Goal: Use online tool/utility: Utilize a website feature to perform a specific function

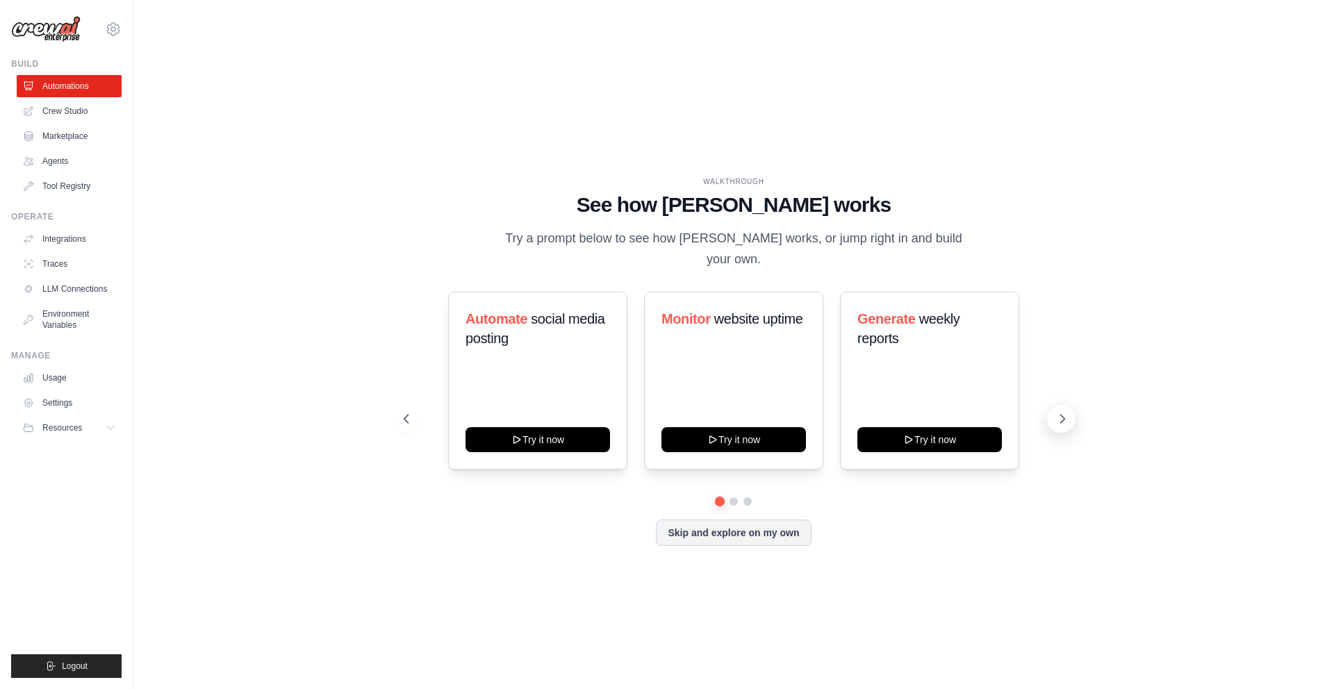
click at [1059, 412] on icon at bounding box center [1062, 419] width 14 height 14
click at [1048, 405] on button at bounding box center [1061, 419] width 28 height 28
click at [1046, 377] on div "Score inbound leads Try it now Create email marketing campaigns Try it now Tria…" at bounding box center [734, 381] width 660 height 178
click at [406, 412] on icon at bounding box center [405, 419] width 14 height 14
click at [408, 412] on icon at bounding box center [405, 419] width 14 height 14
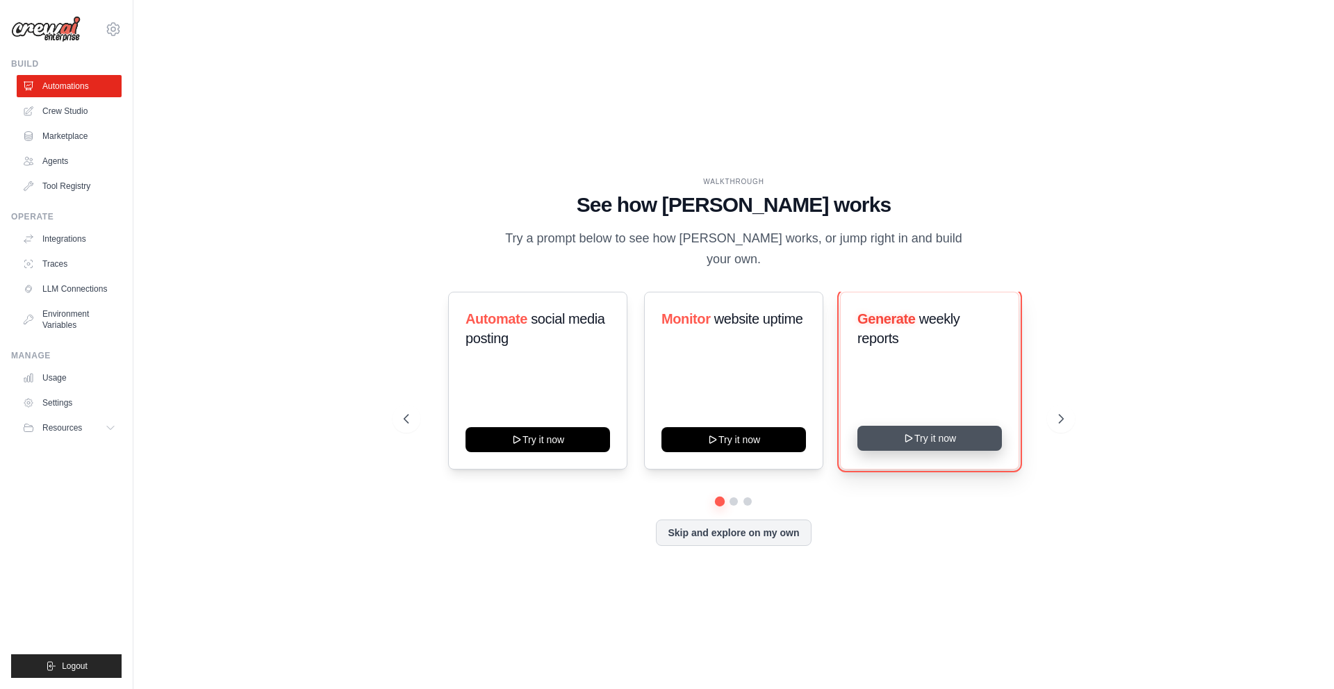
click at [931, 426] on button "Try it now" at bounding box center [929, 438] width 145 height 25
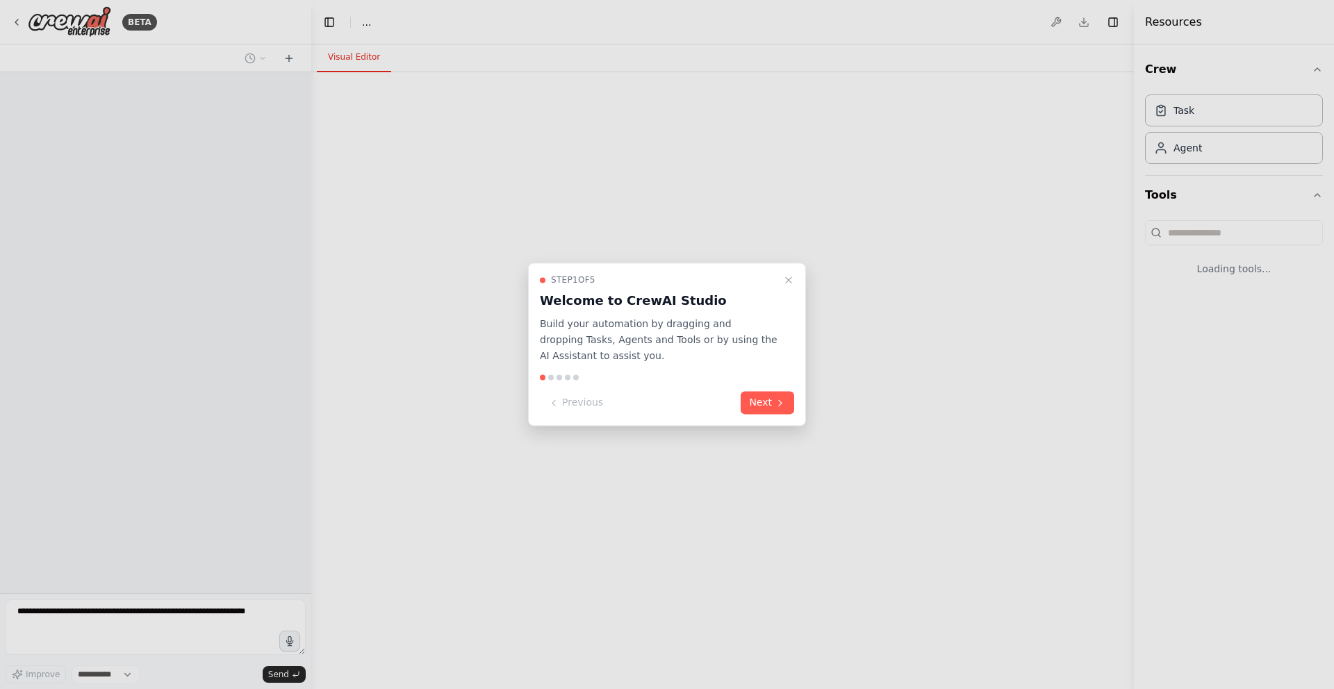
select select "****"
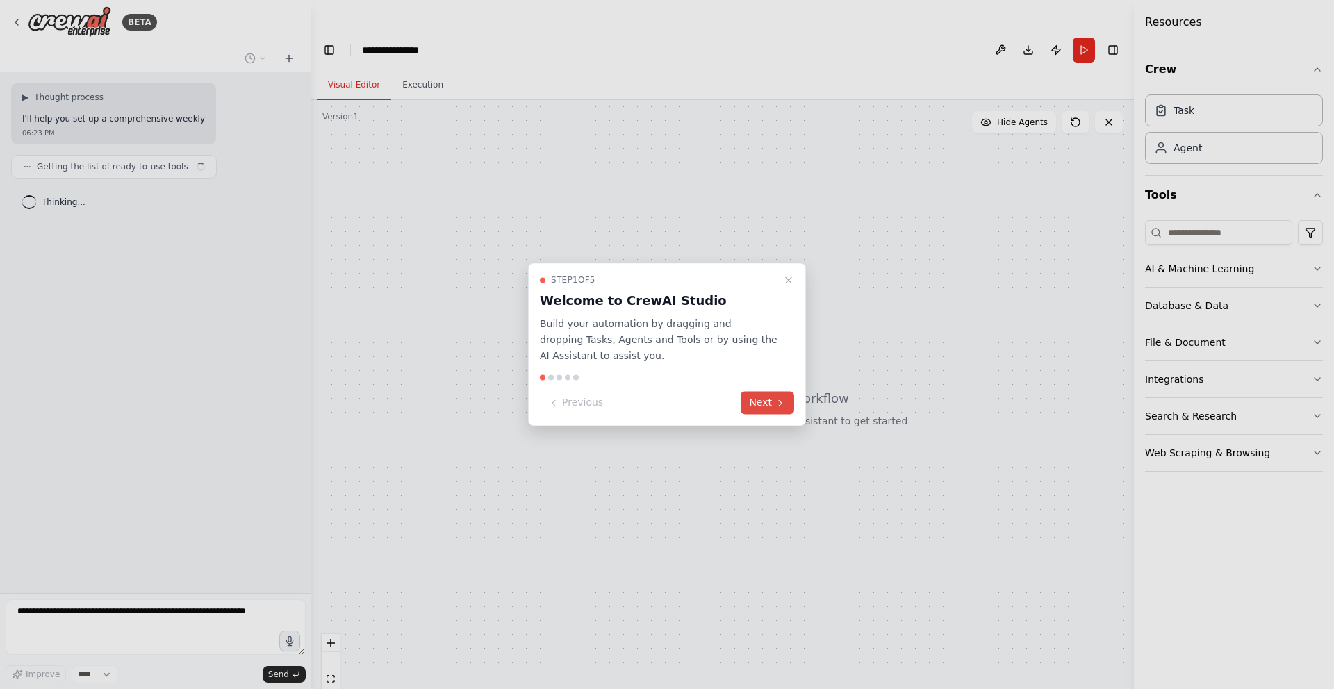
click at [761, 402] on button "Next" at bounding box center [767, 403] width 53 height 23
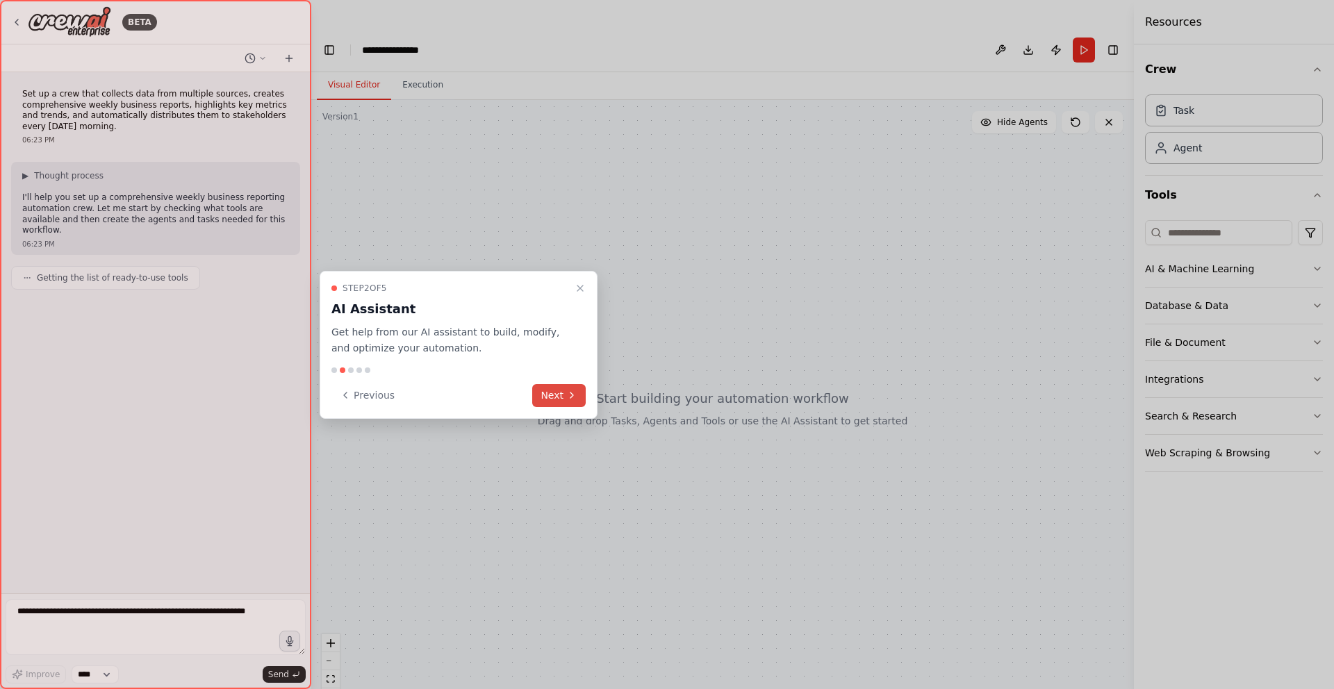
click at [561, 396] on button "Next" at bounding box center [558, 395] width 53 height 23
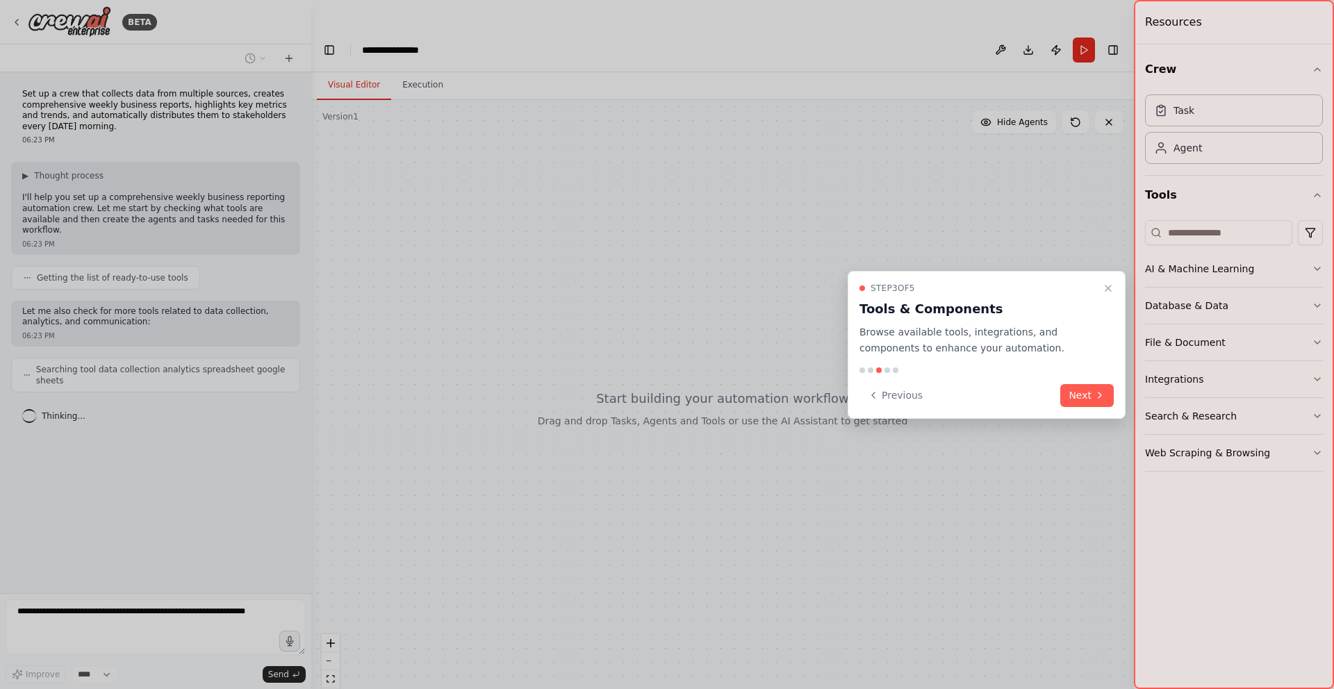
click at [1094, 400] on icon at bounding box center [1099, 395] width 11 height 11
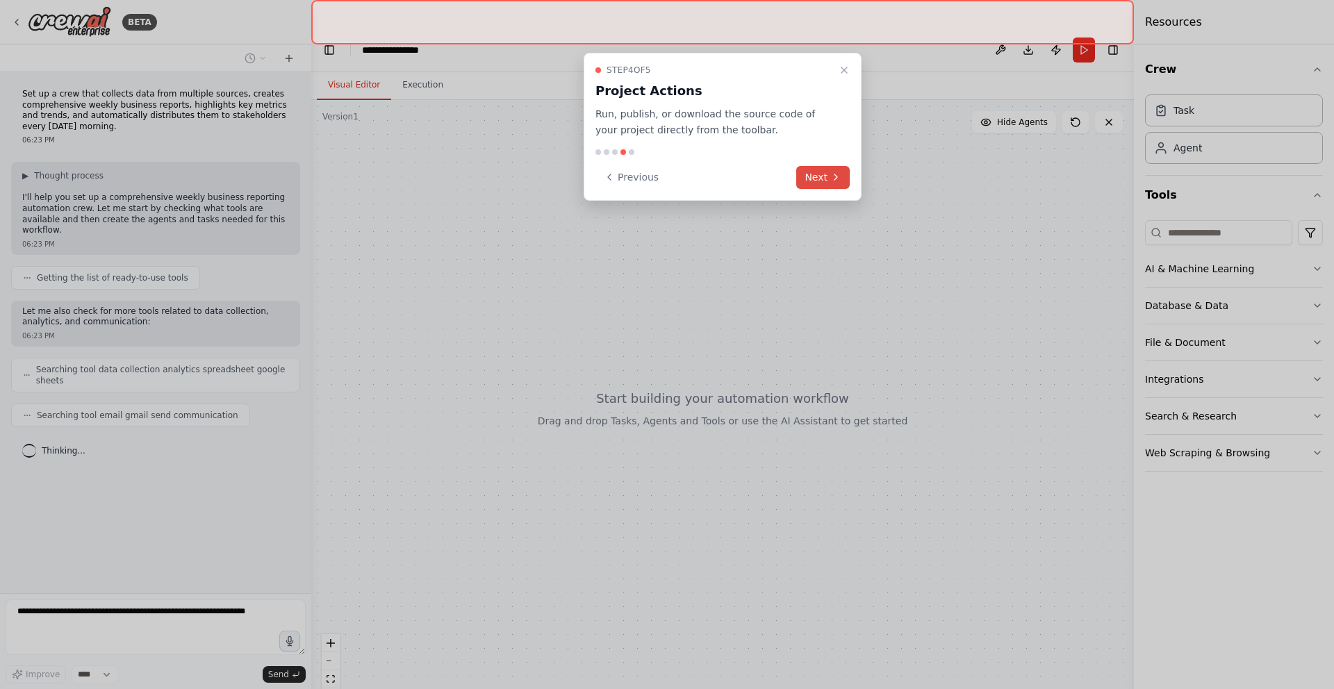
click at [835, 173] on icon at bounding box center [835, 177] width 11 height 11
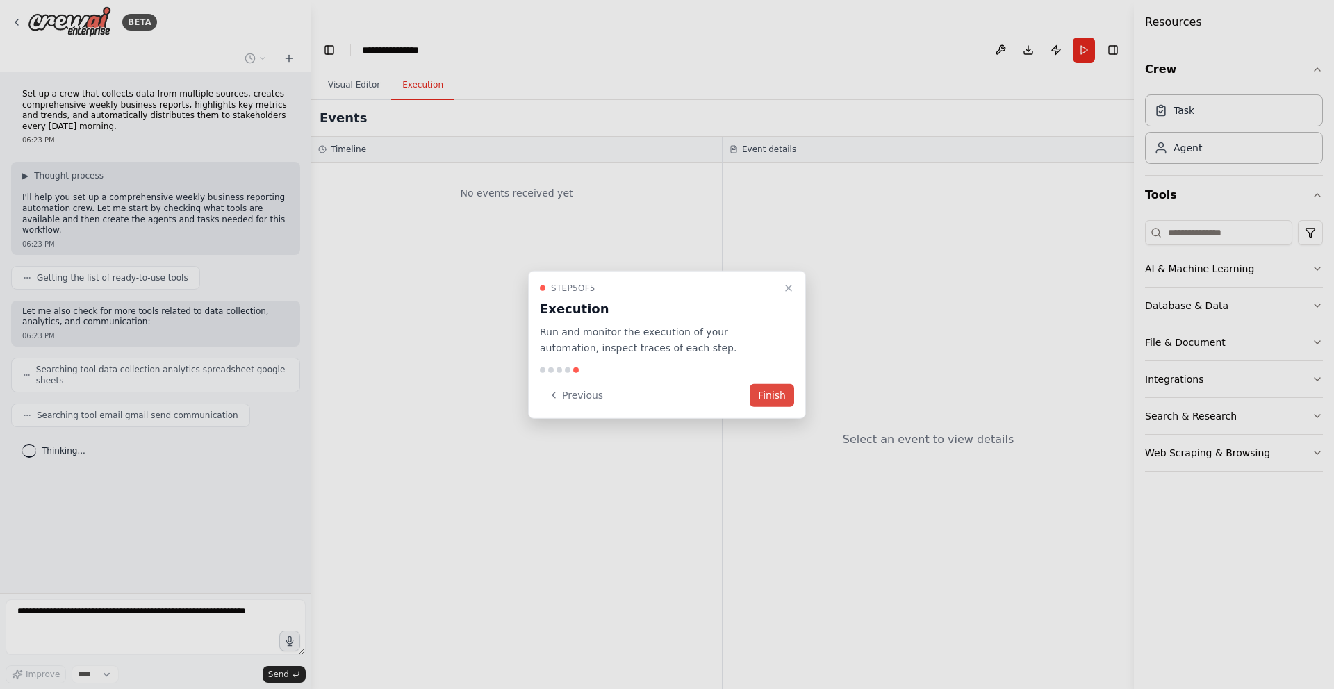
click at [786, 400] on button "Finish" at bounding box center [772, 395] width 44 height 23
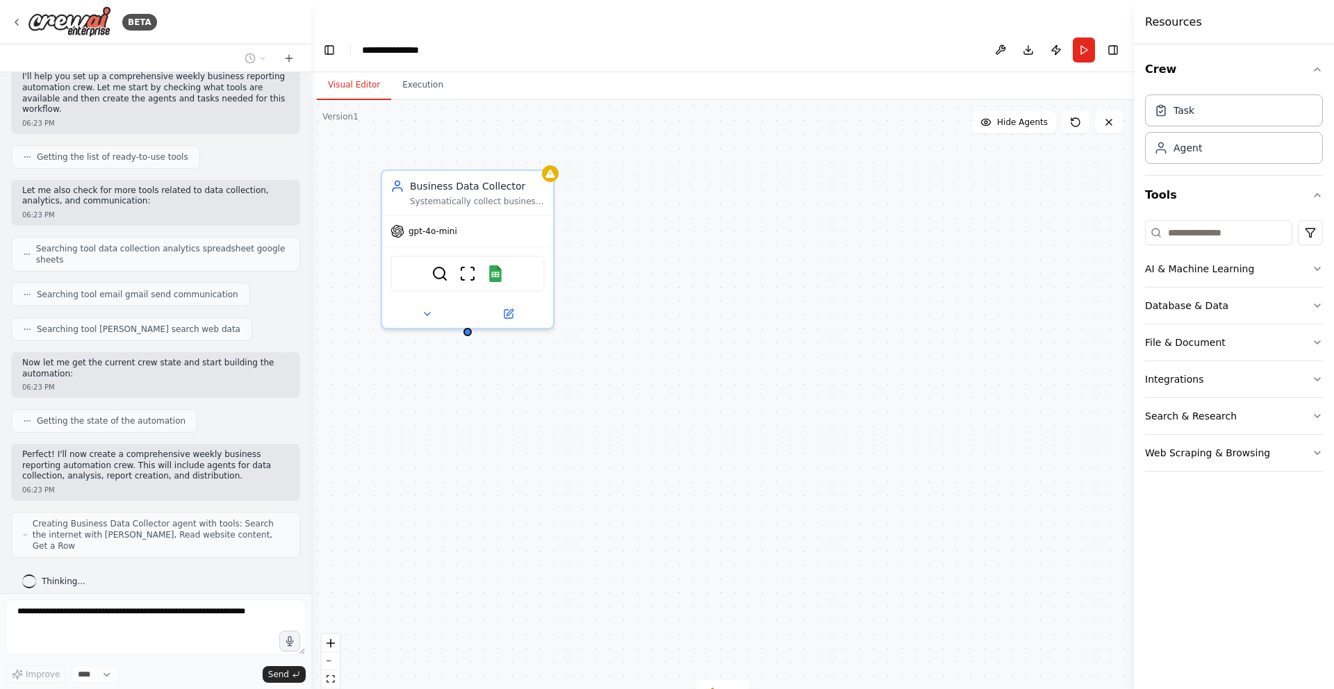
scroll to position [156, 0]
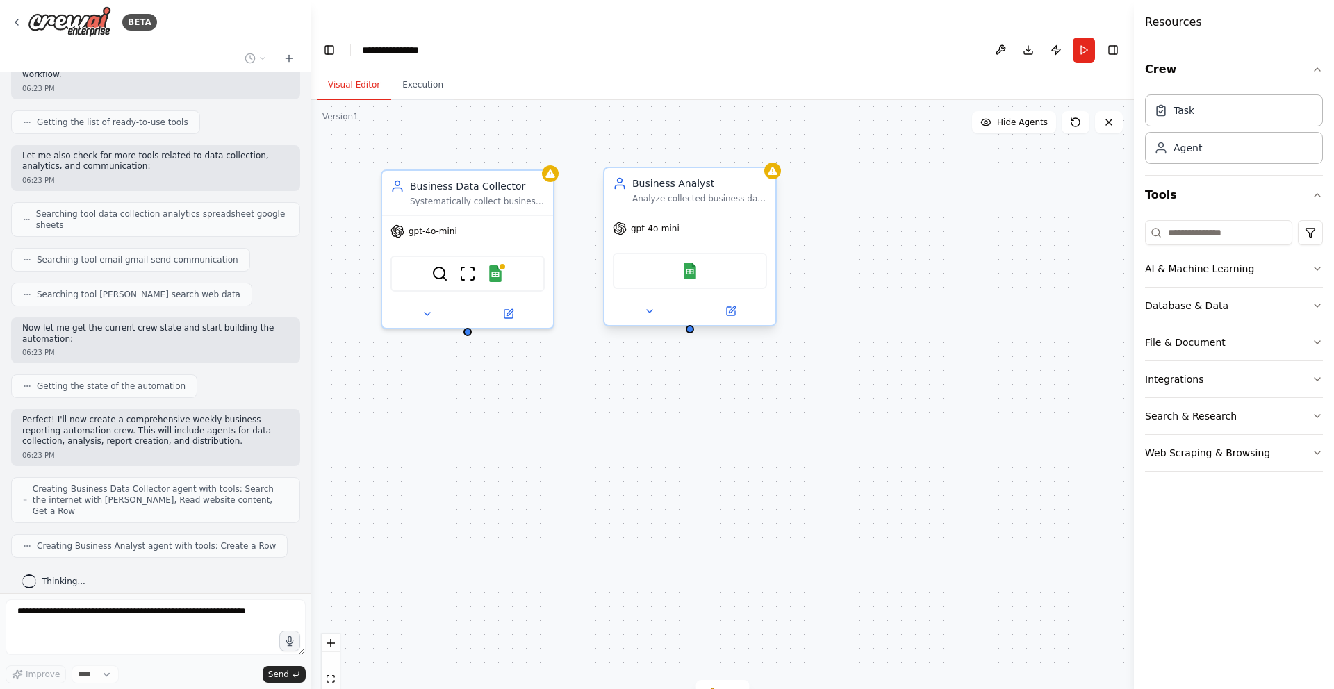
click at [699, 253] on div "Google Sheets" at bounding box center [690, 271] width 154 height 36
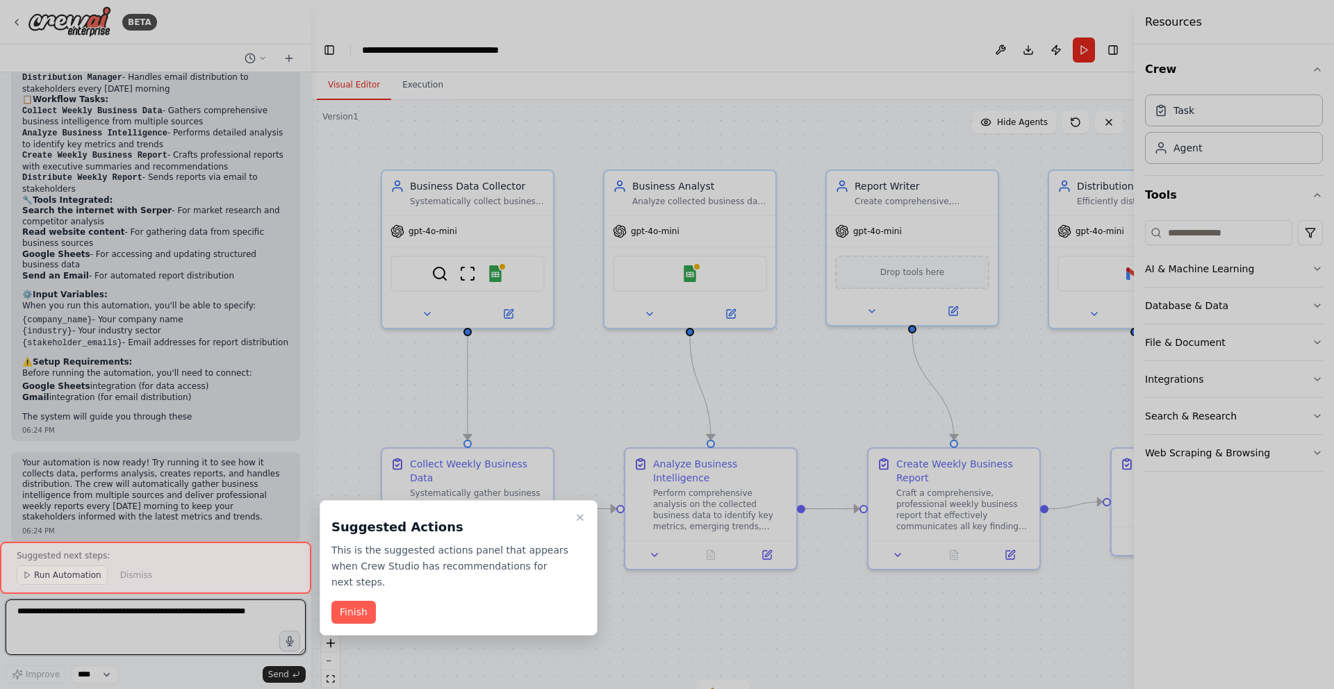
scroll to position [1174, 0]
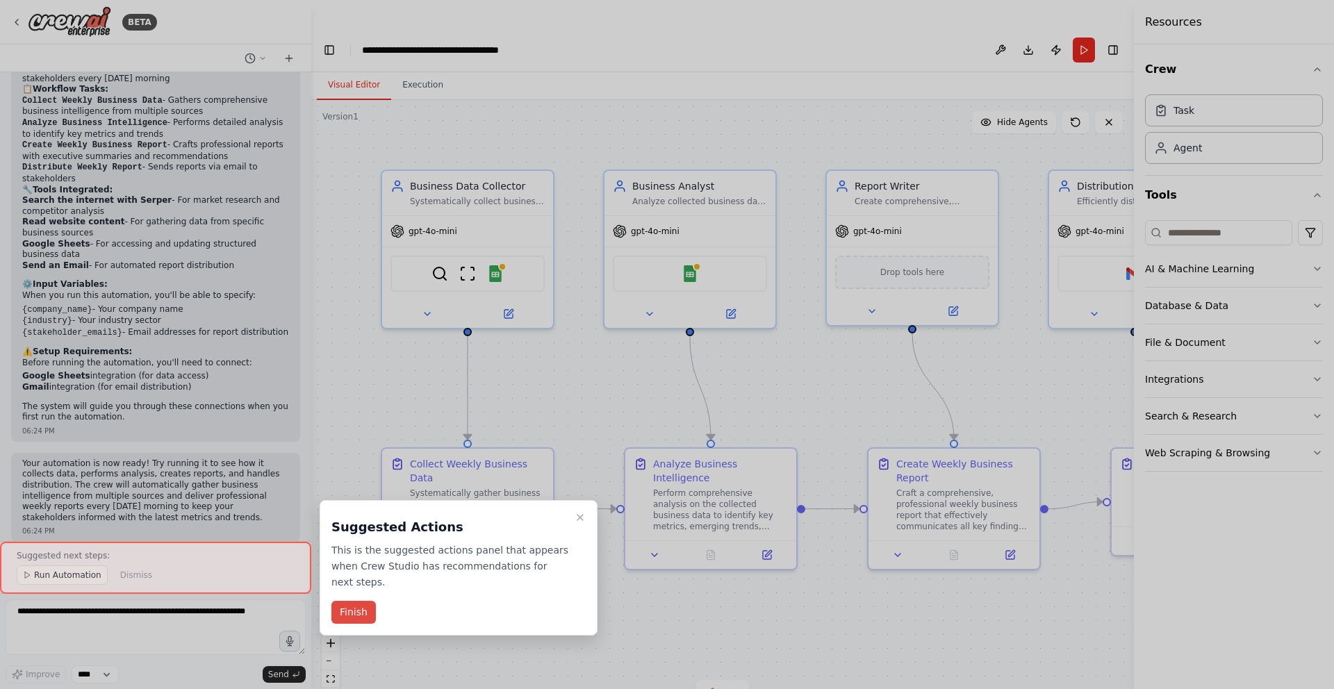
click at [345, 609] on button "Finish" at bounding box center [353, 612] width 44 height 23
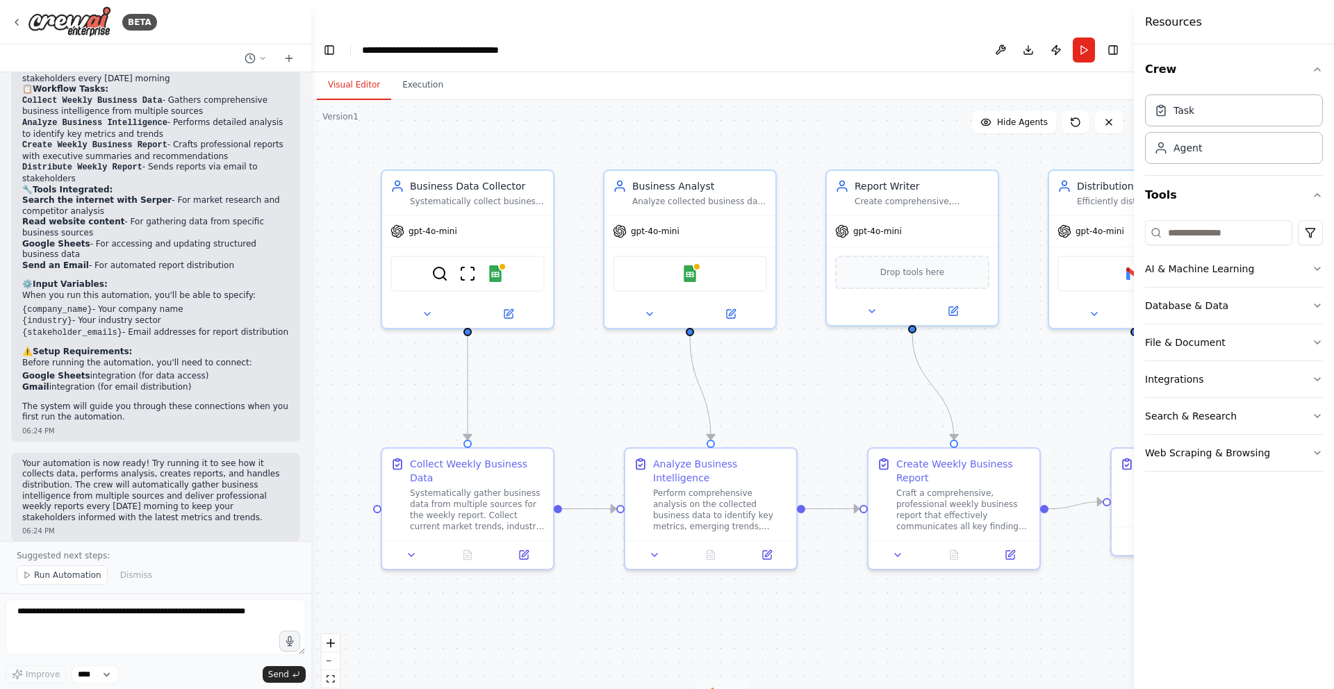
click at [719, 686] on div "3" at bounding box center [717, 693] width 20 height 14
click at [968, 604] on div ".deletable-edge-delete-btn { width: 20px; height: 20px; border: 0px solid #ffff…" at bounding box center [722, 408] width 823 height 617
click at [926, 645] on div ".deletable-edge-delete-btn { width: 20px; height: 20px; border: 0px solid #ffff…" at bounding box center [722, 408] width 823 height 617
click at [491, 213] on div "gpt-4o-mini SerperDevTool ScrapeWebsiteTool Google Sheets" at bounding box center [466, 269] width 171 height 113
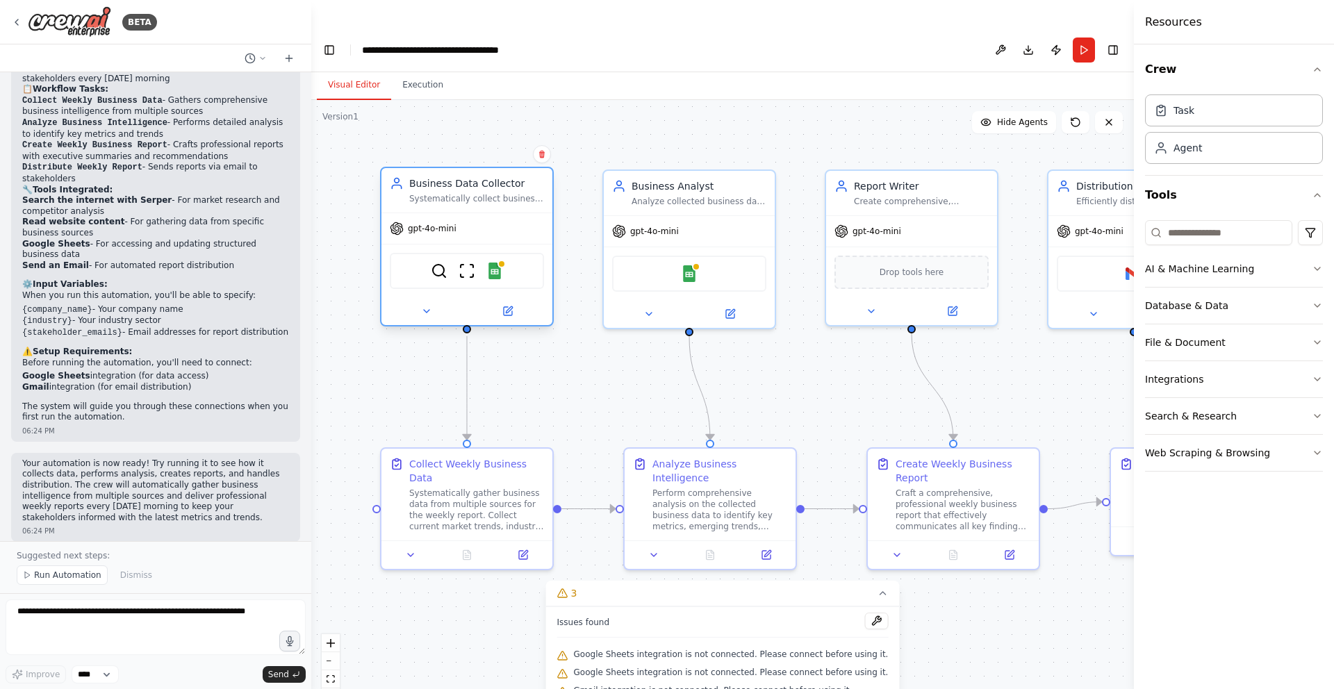
click at [486, 213] on div "gpt-4o-mini" at bounding box center [466, 228] width 171 height 31
click at [497, 263] on img at bounding box center [494, 271] width 17 height 17
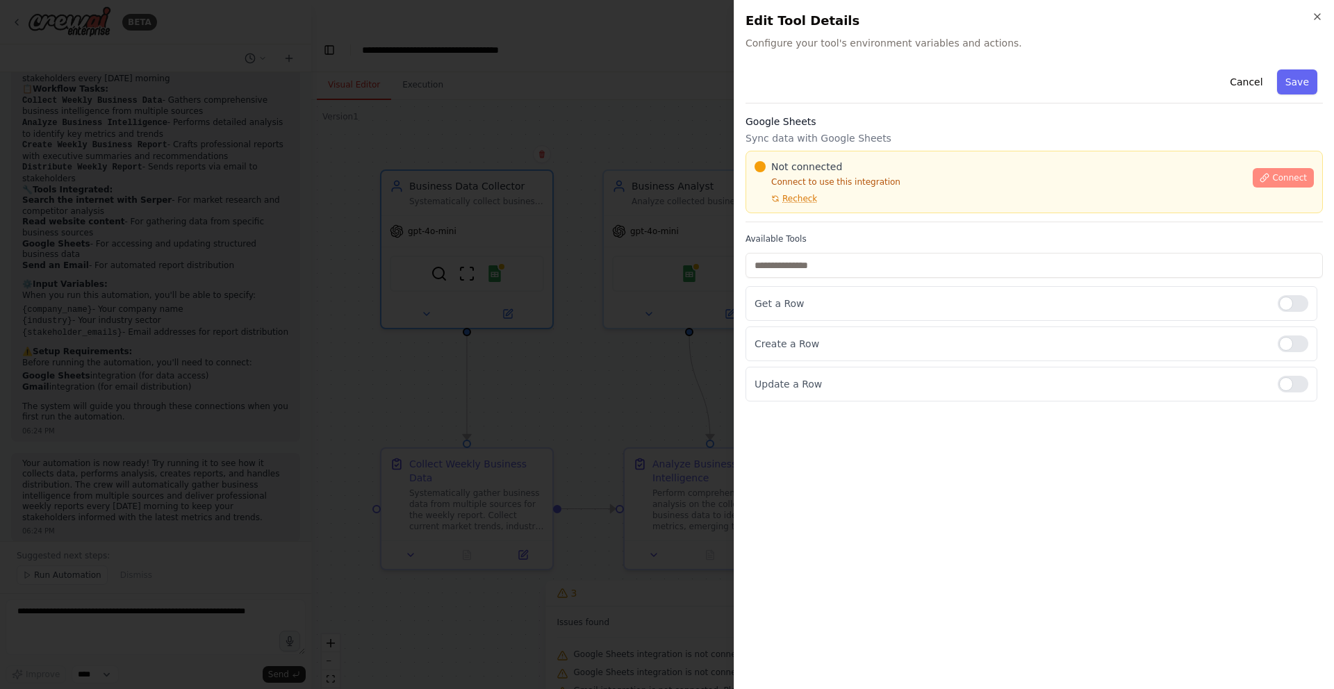
click at [1272, 176] on span "Connect" at bounding box center [1289, 177] width 35 height 11
click at [1280, 174] on span "Connect" at bounding box center [1289, 177] width 35 height 11
click at [803, 196] on span "Recheck" at bounding box center [799, 198] width 35 height 11
click at [562, 292] on div at bounding box center [667, 344] width 1334 height 689
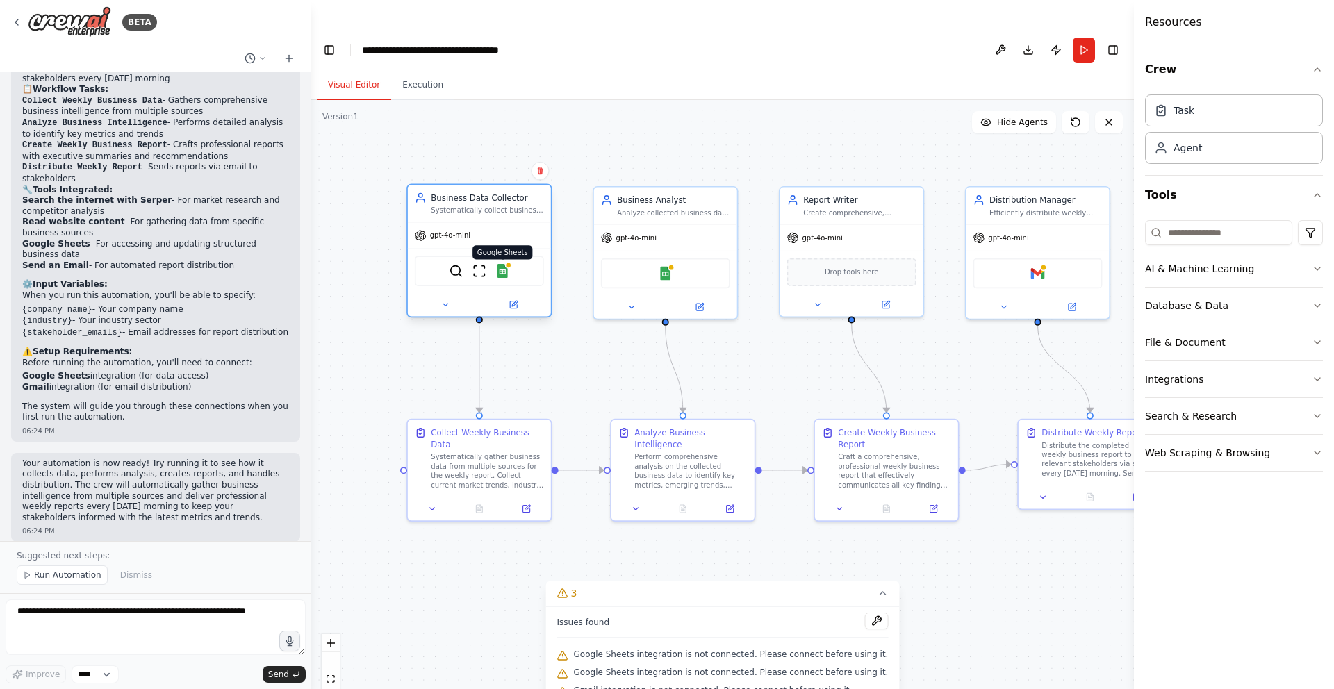
click at [505, 264] on img at bounding box center [502, 271] width 14 height 14
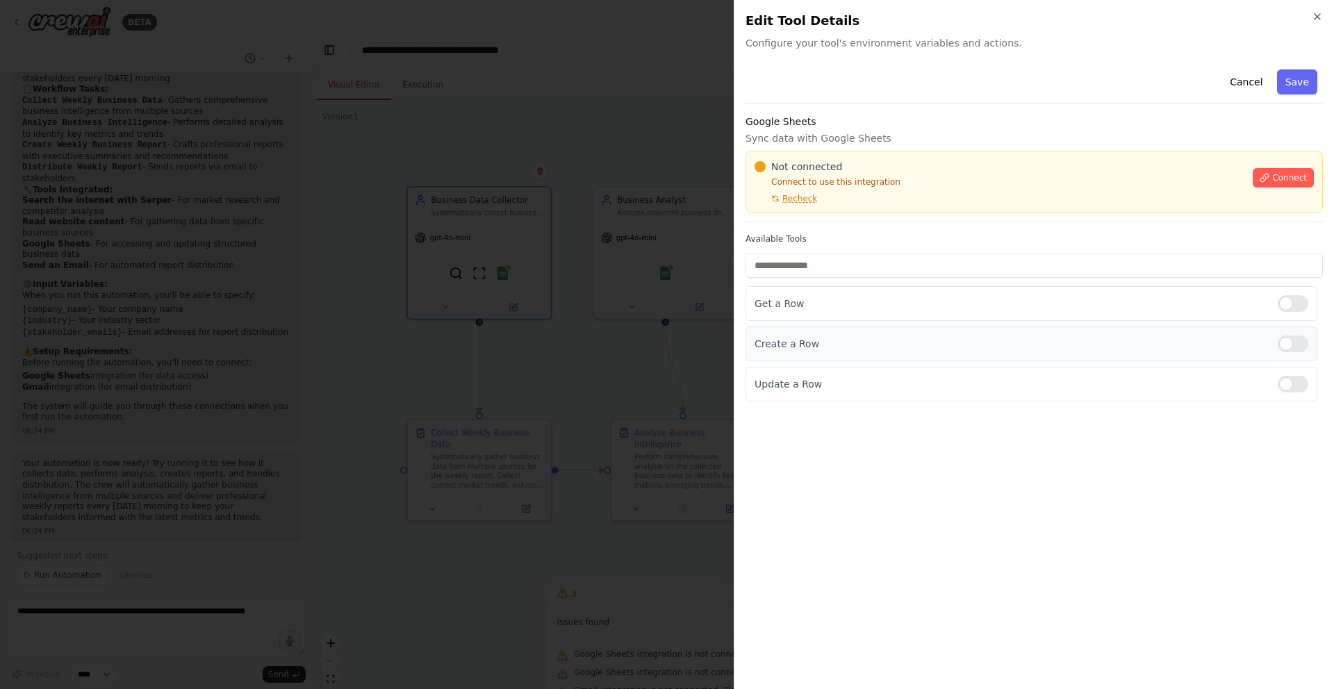
click at [1285, 347] on div at bounding box center [1293, 344] width 31 height 17
click at [1285, 386] on div at bounding box center [1293, 384] width 31 height 17
click at [1280, 176] on span "Connect" at bounding box center [1289, 177] width 35 height 11
click at [1285, 176] on span "Connect" at bounding box center [1289, 177] width 35 height 11
click at [800, 197] on span "Recheck" at bounding box center [799, 198] width 35 height 11
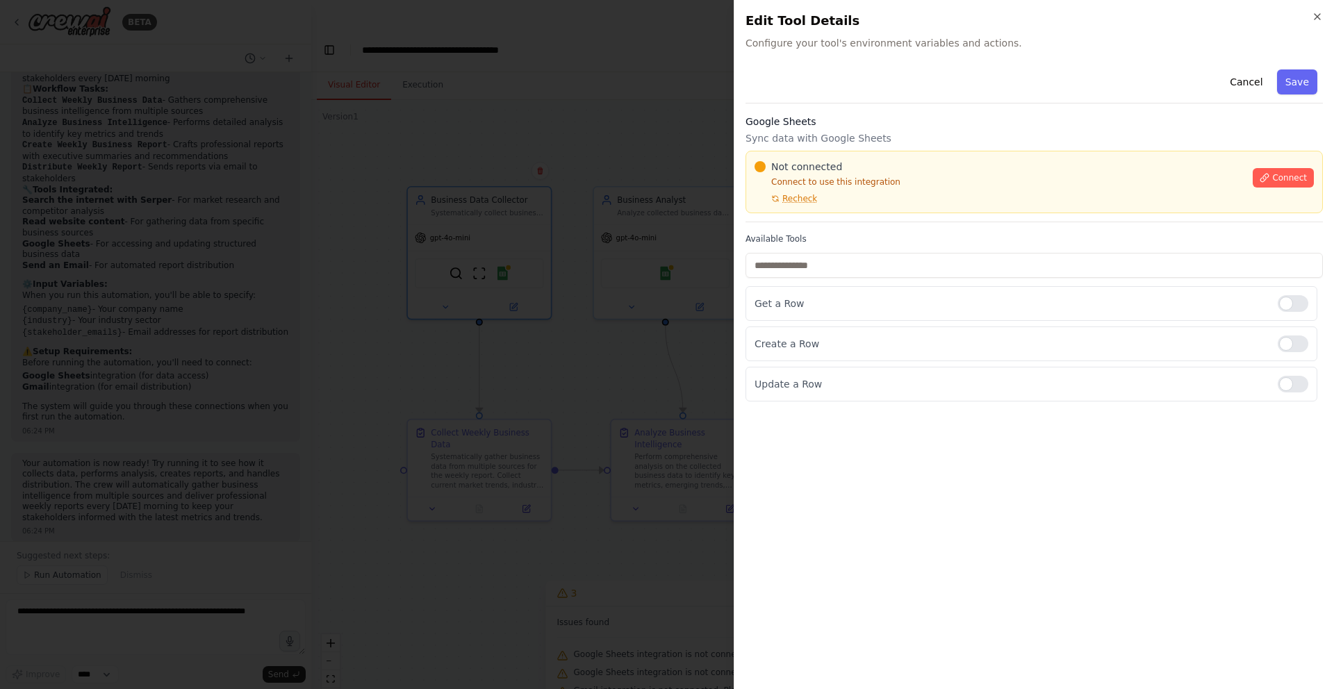
click at [807, 222] on div "Cancel Save Google Sheets Sync data with Google Sheets Not connected Connect to…" at bounding box center [1033, 233] width 577 height 338
click at [805, 232] on div "Cancel Save Google Sheets Sync data with Google Sheets Not connected Connect to…" at bounding box center [1033, 233] width 577 height 338
click at [573, 296] on div at bounding box center [667, 344] width 1334 height 689
